Goal: Communication & Community: Connect with others

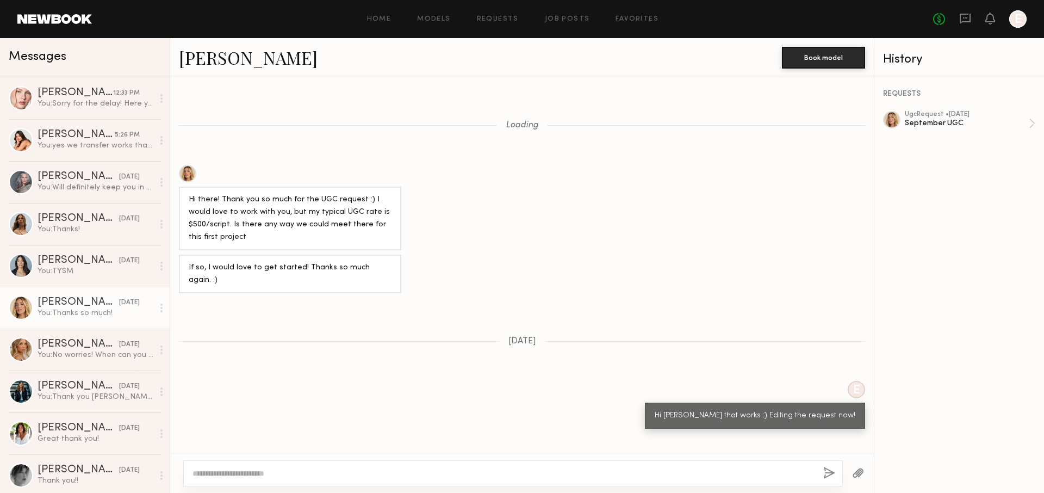
scroll to position [671, 0]
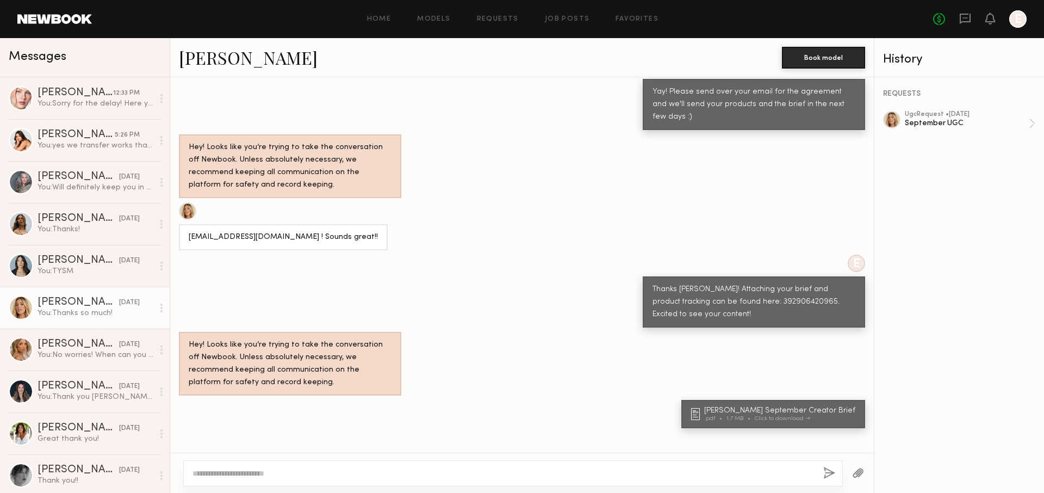
scroll to position [818, 0]
